Goal: Communication & Community: Participate in discussion

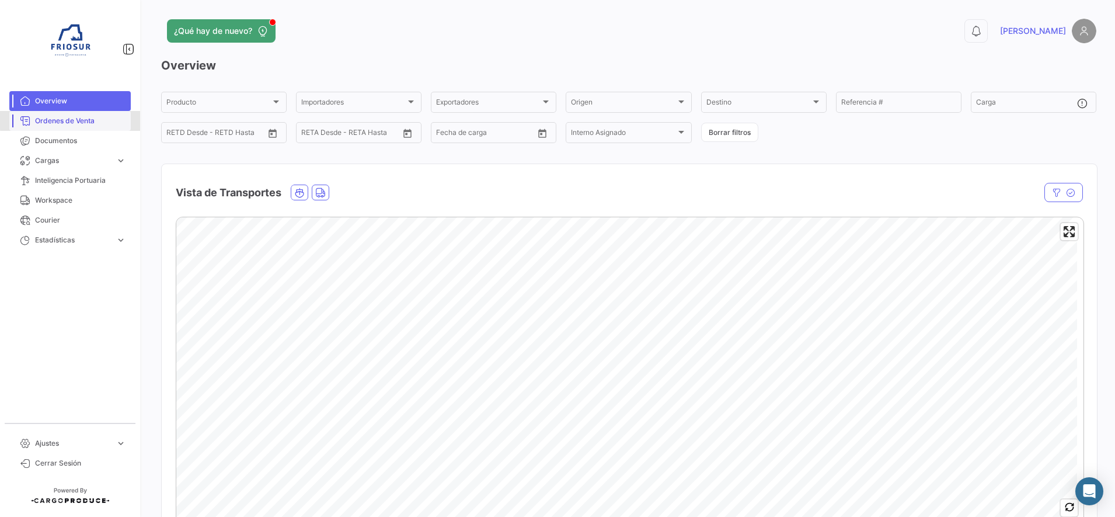
click at [95, 119] on span "Ordenes de Venta" at bounding box center [80, 121] width 91 height 11
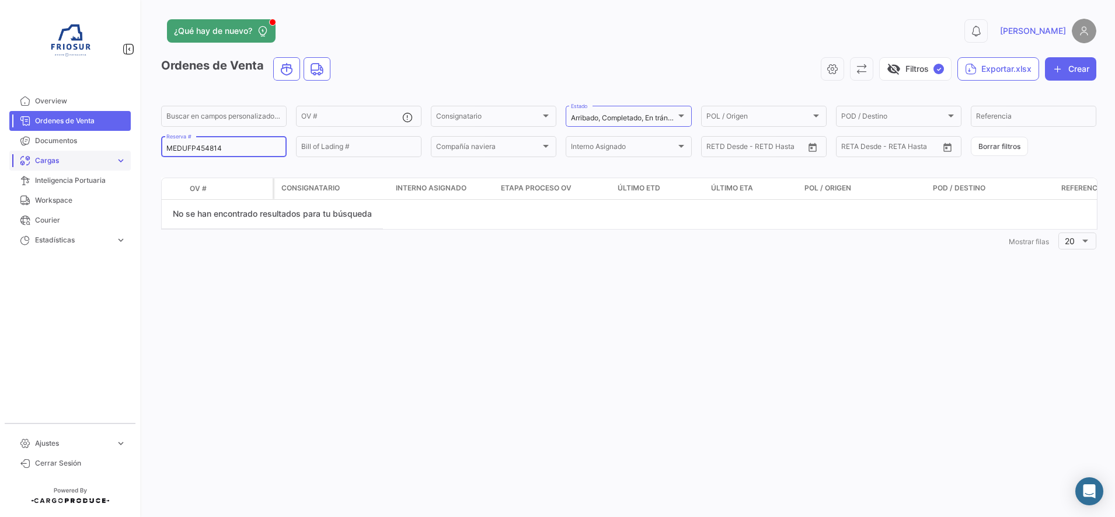
drag, startPoint x: 226, startPoint y: 152, endPoint x: 71, endPoint y: 157, distance: 154.8
click at [71, 157] on mat-sidenav-container "Overview Ordenes de Venta Documentos Cargas expand_more Cargas Marítimas Cargas…" at bounding box center [557, 258] width 1115 height 517
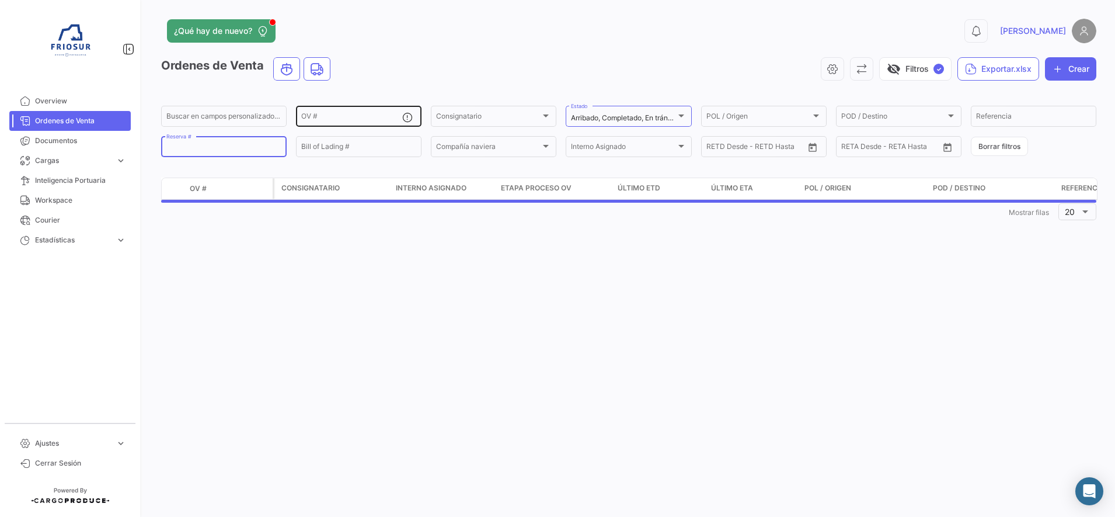
click at [325, 116] on input "OV #" at bounding box center [351, 118] width 101 height 8
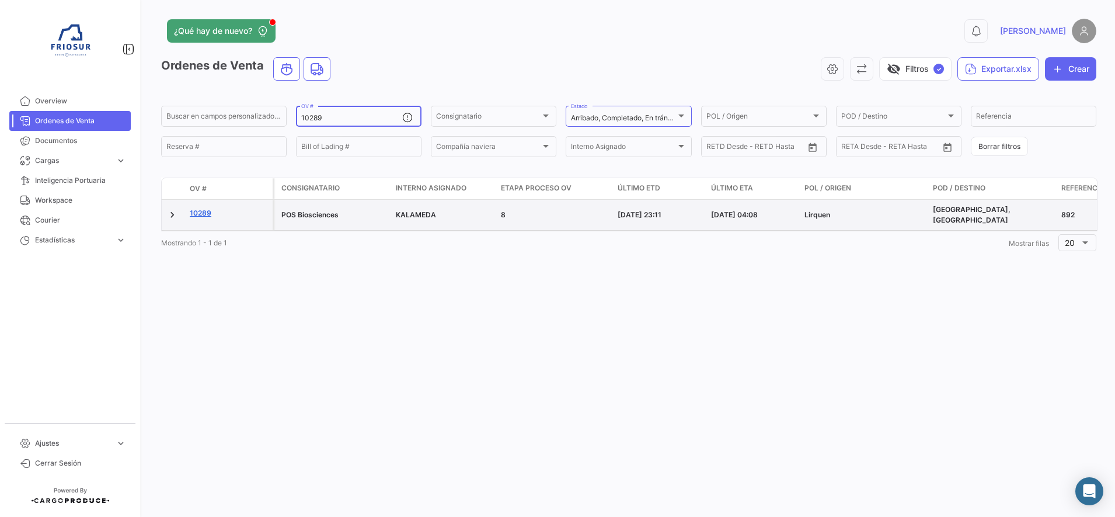
type input "10289"
click at [206, 211] on link "10289" at bounding box center [229, 213] width 78 height 11
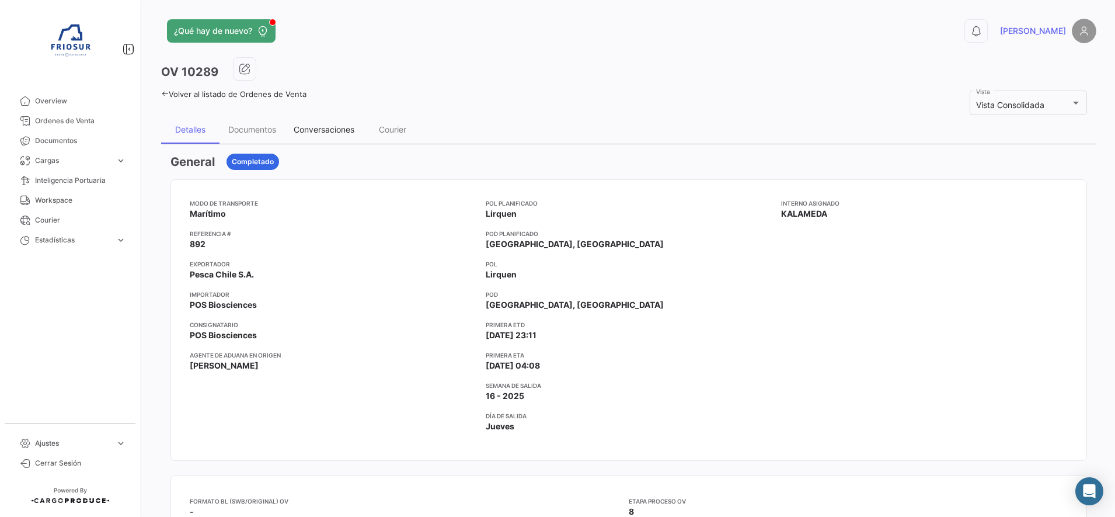
click at [321, 130] on div "Conversaciones" at bounding box center [324, 129] width 61 height 10
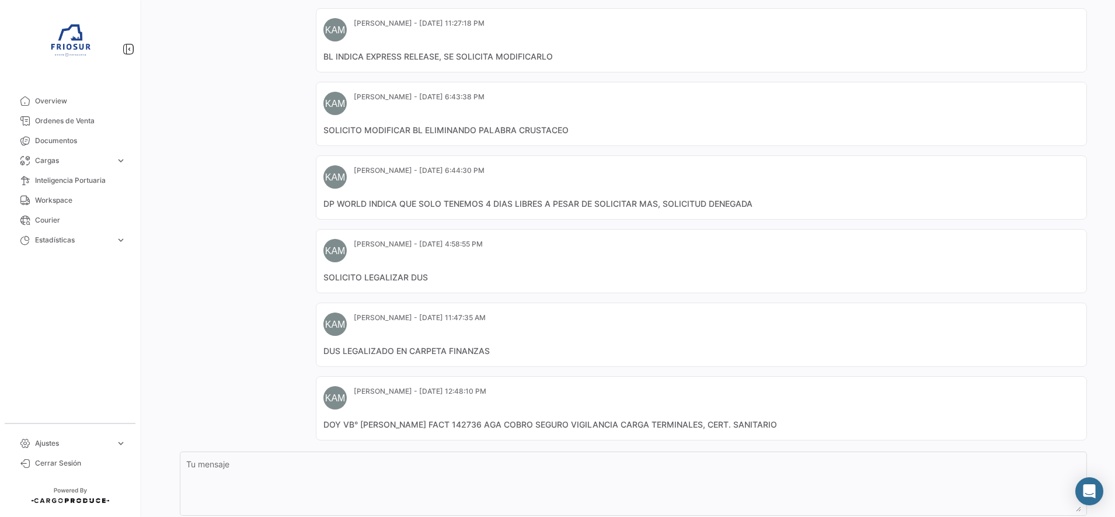
scroll to position [600, 0]
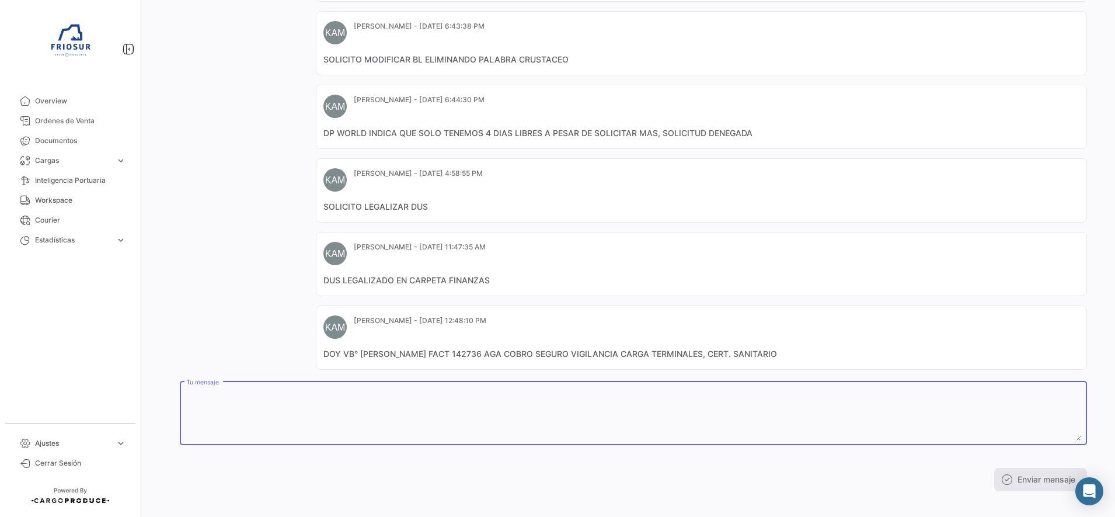
click at [287, 390] on textarea "Tu mensaje" at bounding box center [633, 415] width 895 height 51
paste textarea "2531 30383 (fact original 30038, asociada NC 1412, total por $189.702, pero mon…"
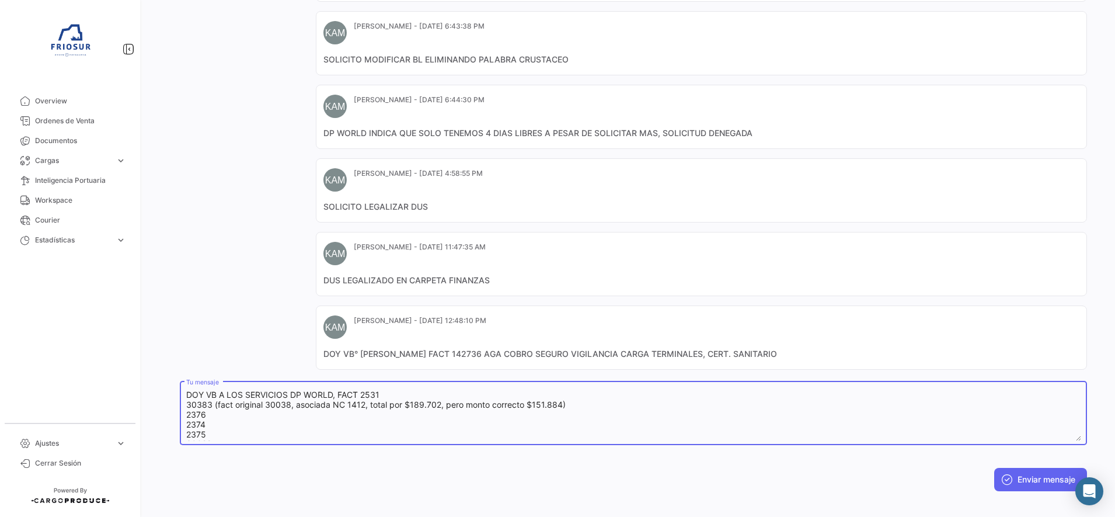
scroll to position [0, 0]
click at [379, 390] on textarea "DOY VB A LOS SERVICIOS DP WORLD, FACT 2531 30383 (fact original 30038, asociada…" at bounding box center [633, 415] width 895 height 51
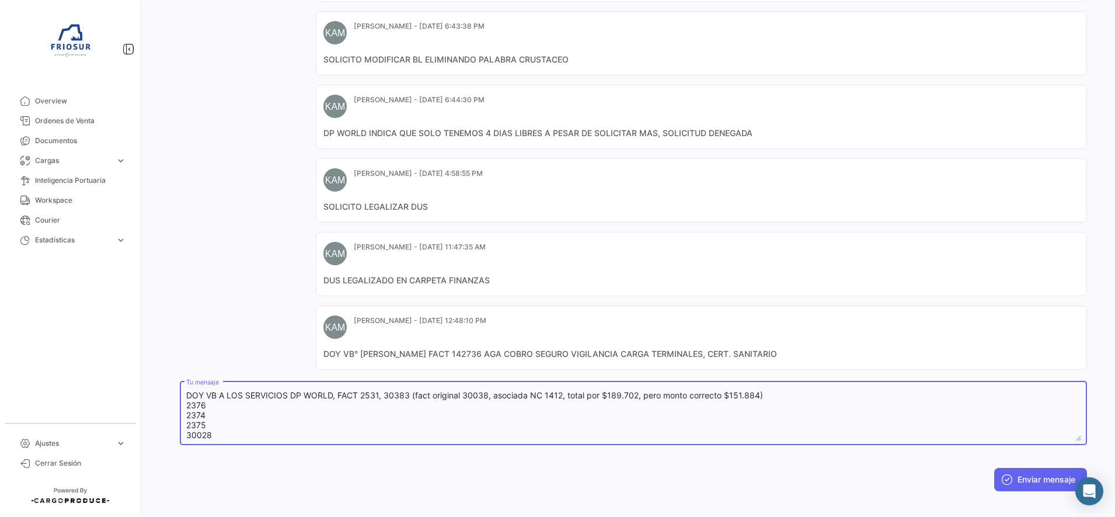
click at [774, 390] on textarea "DOY VB A LOS SERVICIOS DP WORLD, FACT 2531, 30383 (fact original 30038, asociad…" at bounding box center [633, 415] width 895 height 51
click at [790, 390] on textarea "DOY VB A LOS SERVICIOS DP WORLD, FACT 2531, 30383 (fact original 30038, asociad…" at bounding box center [633, 415] width 895 height 51
click at [818, 390] on textarea "DOY VB A LOS SERVICIOS DP WORLD, FACT 2531, 30383 (fact original 30038, asociad…" at bounding box center [633, 415] width 895 height 51
click at [845, 390] on textarea "DOY VB A LOS SERVICIOS DP WORLD, FACT 2531, 30383 (fact original 30038, asociad…" at bounding box center [633, 415] width 895 height 51
click at [873, 390] on textarea "DOY VB A LOS SERVICIOS DP WORLD, FACT 2531, 30383 (fact original 30038, asociad…" at bounding box center [633, 415] width 895 height 51
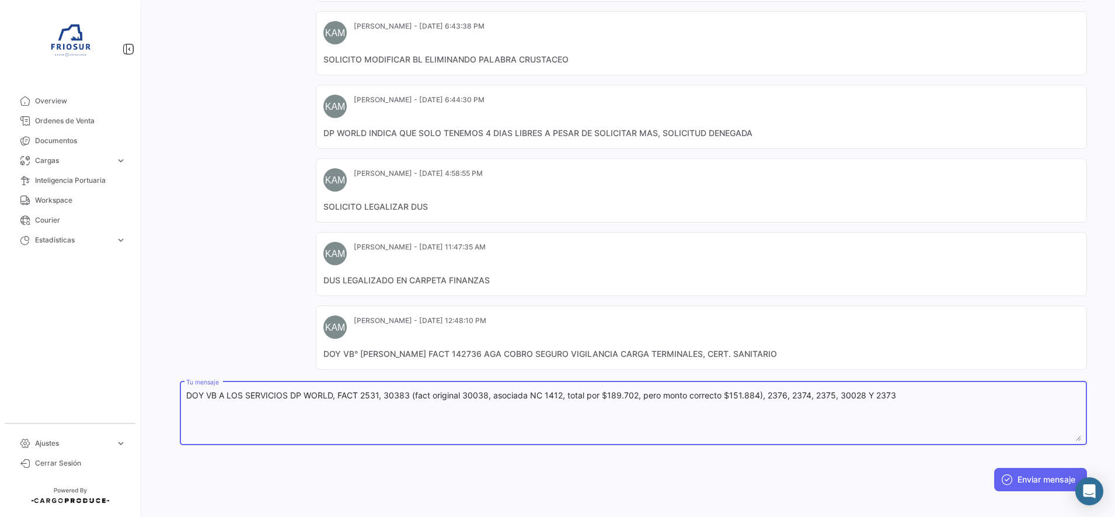
click at [898, 390] on textarea "DOY VB A LOS SERVICIOS DP WORLD, FACT 2531, 30383 (fact original 30038, asociad…" at bounding box center [633, 415] width 895 height 51
type textarea "DOY VB A LOS SERVICIOS DP WORLD, FACT 2531, 30383 (fact original 30038, asociad…"
click at [1037, 471] on button "Enviar mensaje" at bounding box center [1041, 479] width 93 height 23
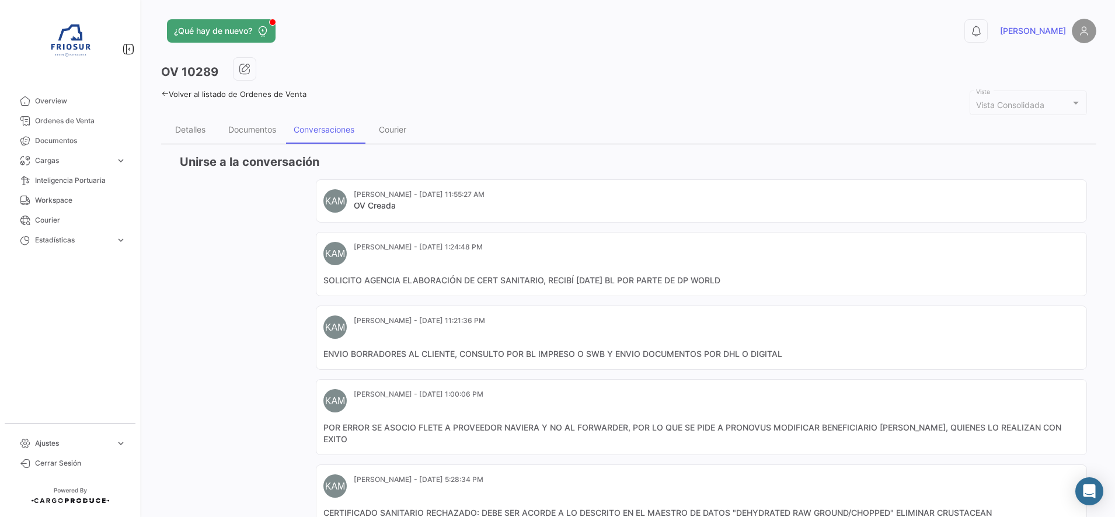
click at [161, 93] on div "¿Qué hay de nuevo? 0 [PERSON_NAME] OV 10289 Volver al listado de Ordenes de Ven…" at bounding box center [629, 258] width 973 height 517
click at [166, 94] on icon at bounding box center [165, 94] width 8 height 8
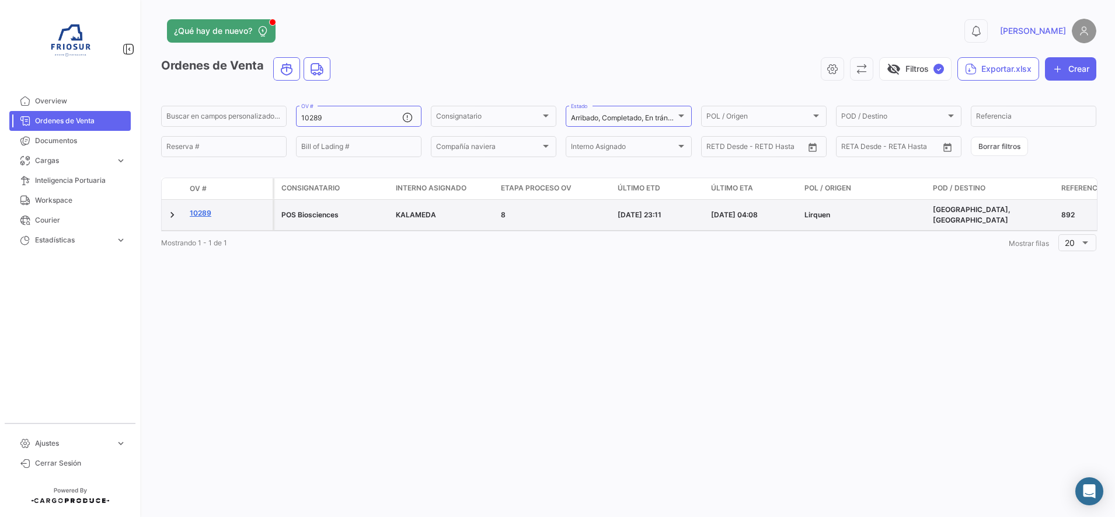
click at [203, 211] on link "10289" at bounding box center [229, 213] width 78 height 11
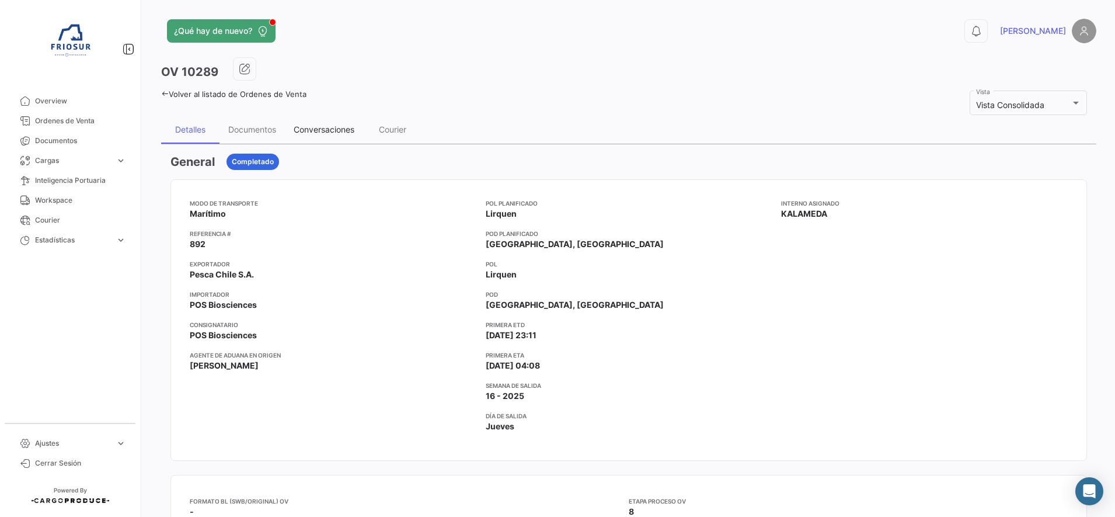
click at [319, 131] on div "Conversaciones" at bounding box center [324, 129] width 61 height 10
